Goal: Find specific page/section: Find specific page/section

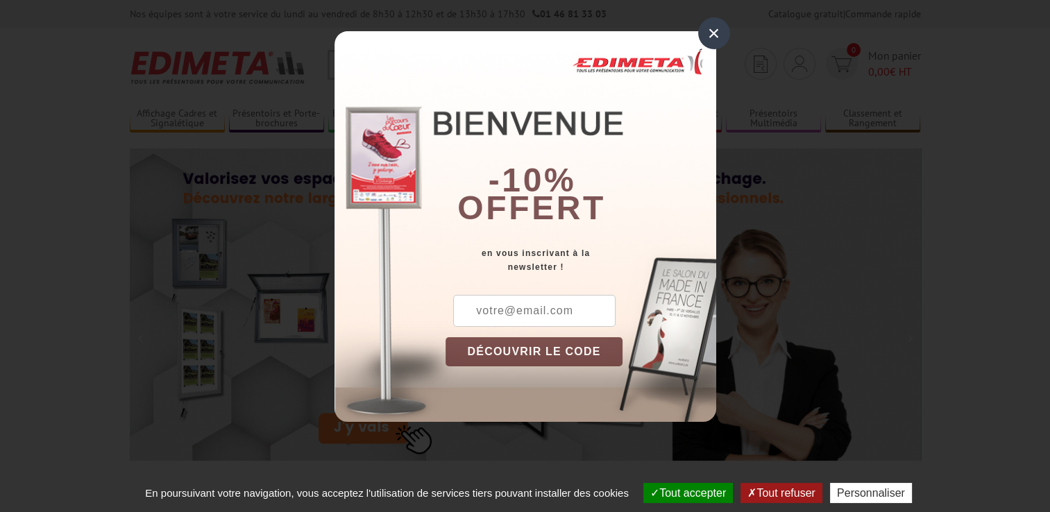
click at [707, 30] on div "×" at bounding box center [714, 33] width 32 height 32
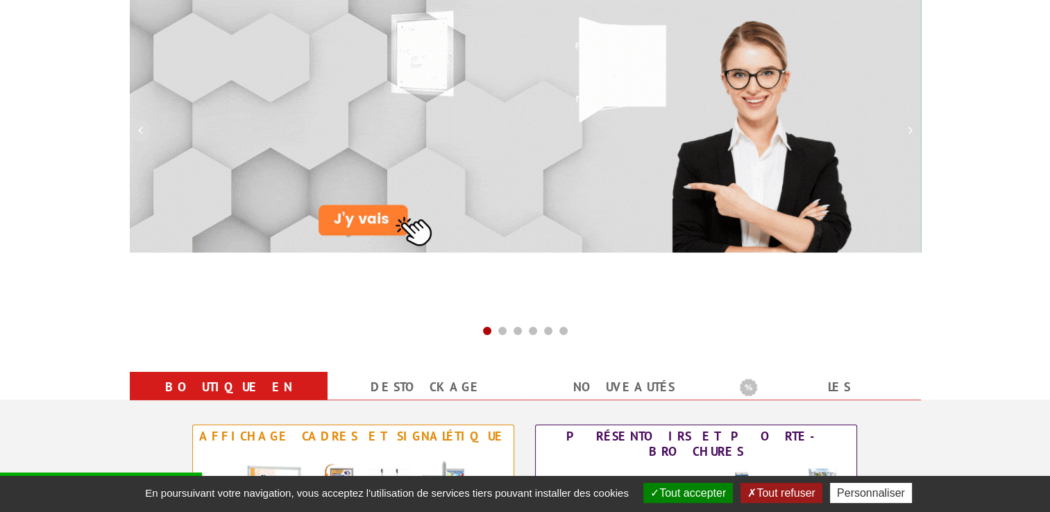
scroll to position [416, 0]
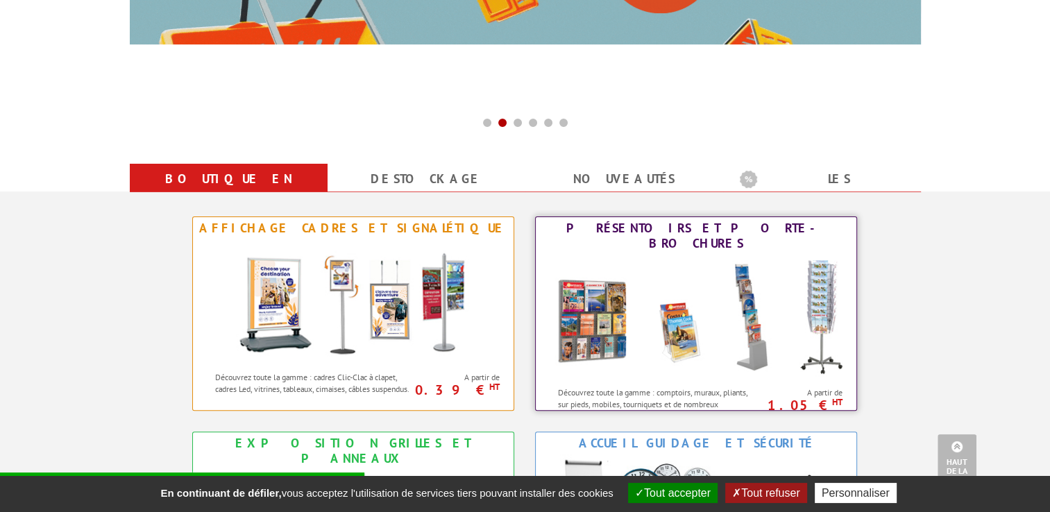
click at [696, 235] on div "Présentoirs et Porte-brochures" at bounding box center [696, 236] width 314 height 31
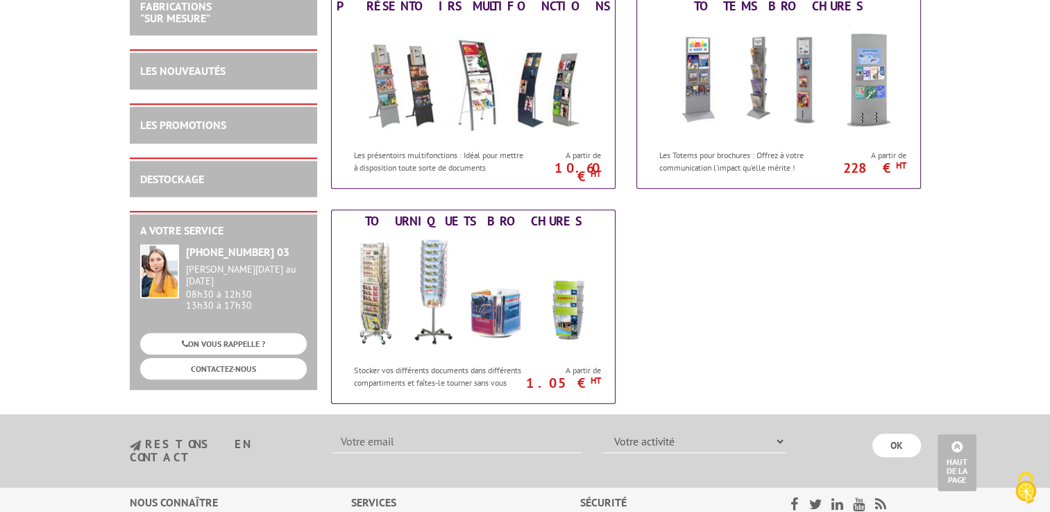
scroll to position [902, 0]
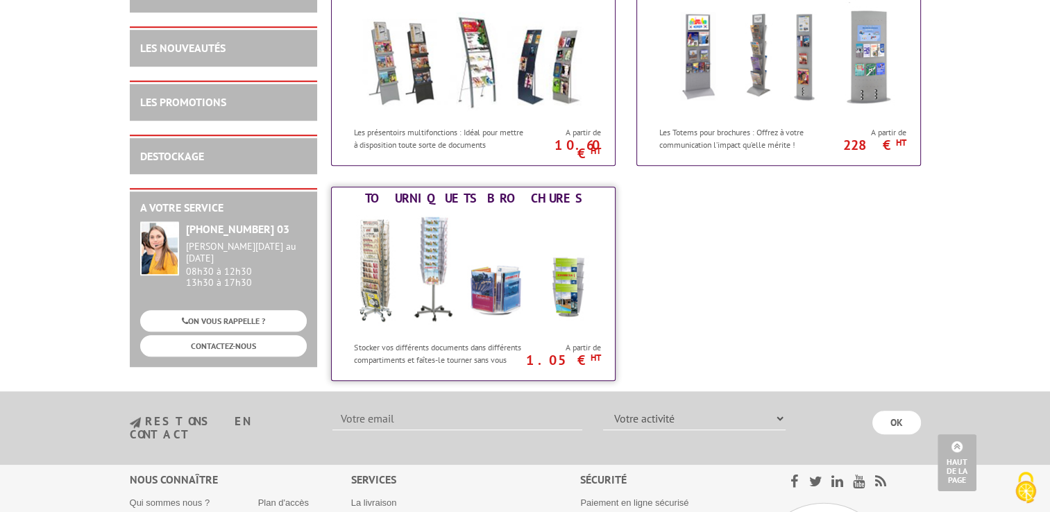
click at [468, 241] on img at bounding box center [473, 272] width 257 height 125
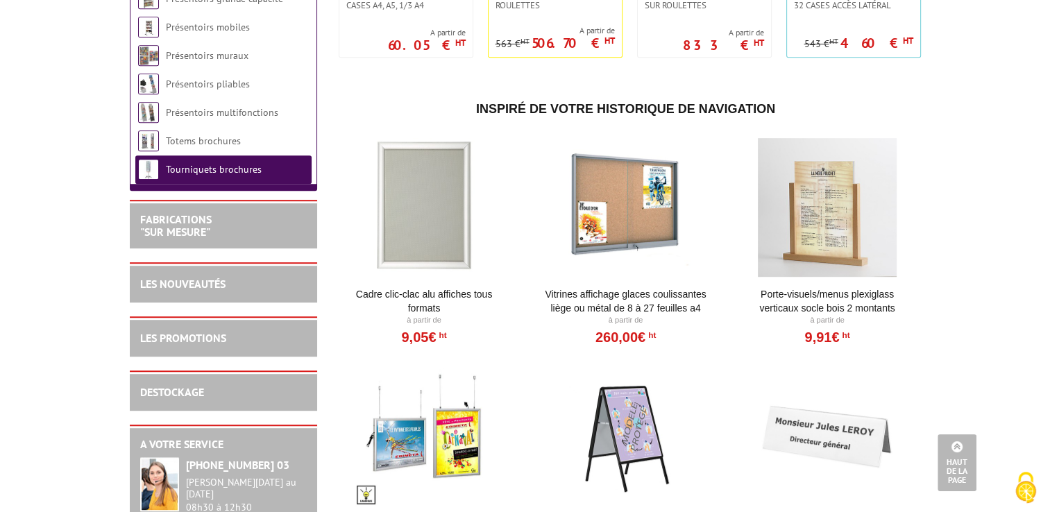
scroll to position [763, 0]
